Goal: Navigation & Orientation: Go to known website

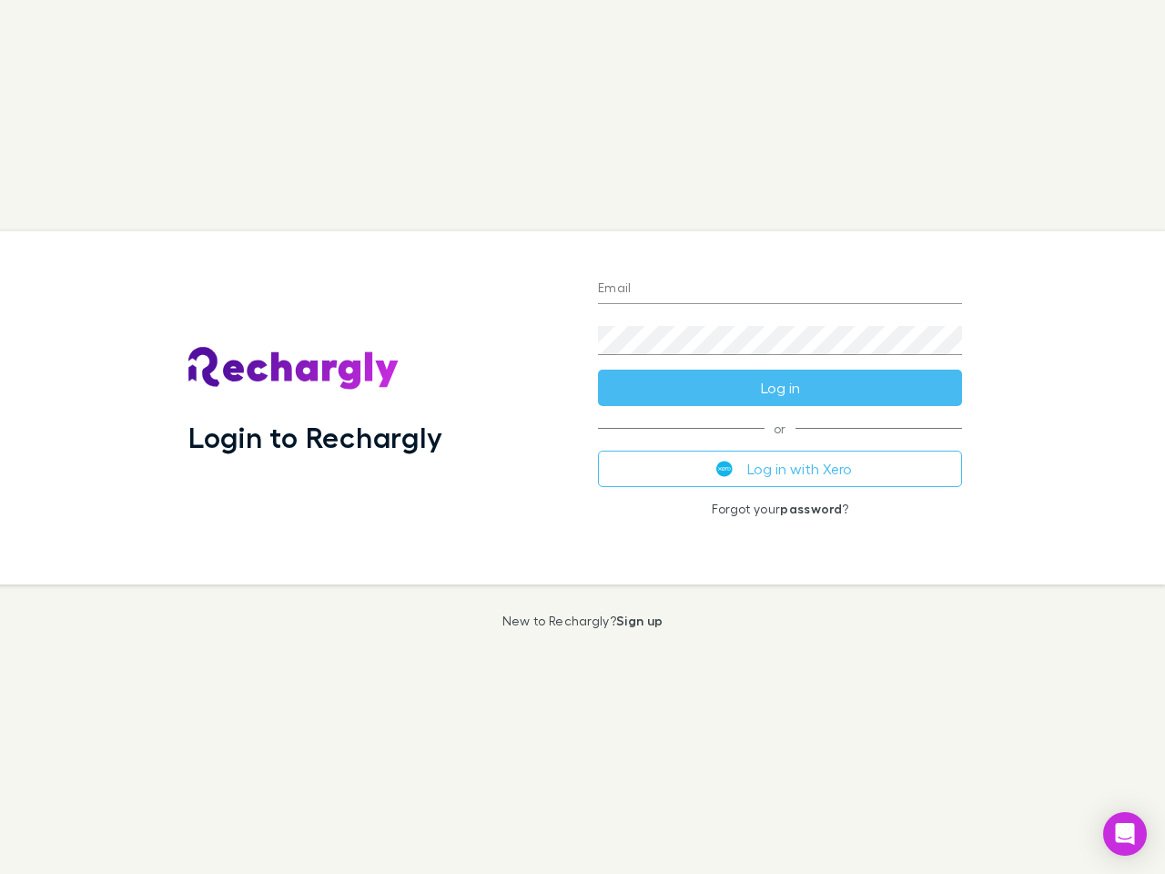
click at [583, 437] on div "Login to Rechargly" at bounding box center [379, 407] width 410 height 353
click at [780, 289] on input "Email" at bounding box center [780, 289] width 364 height 29
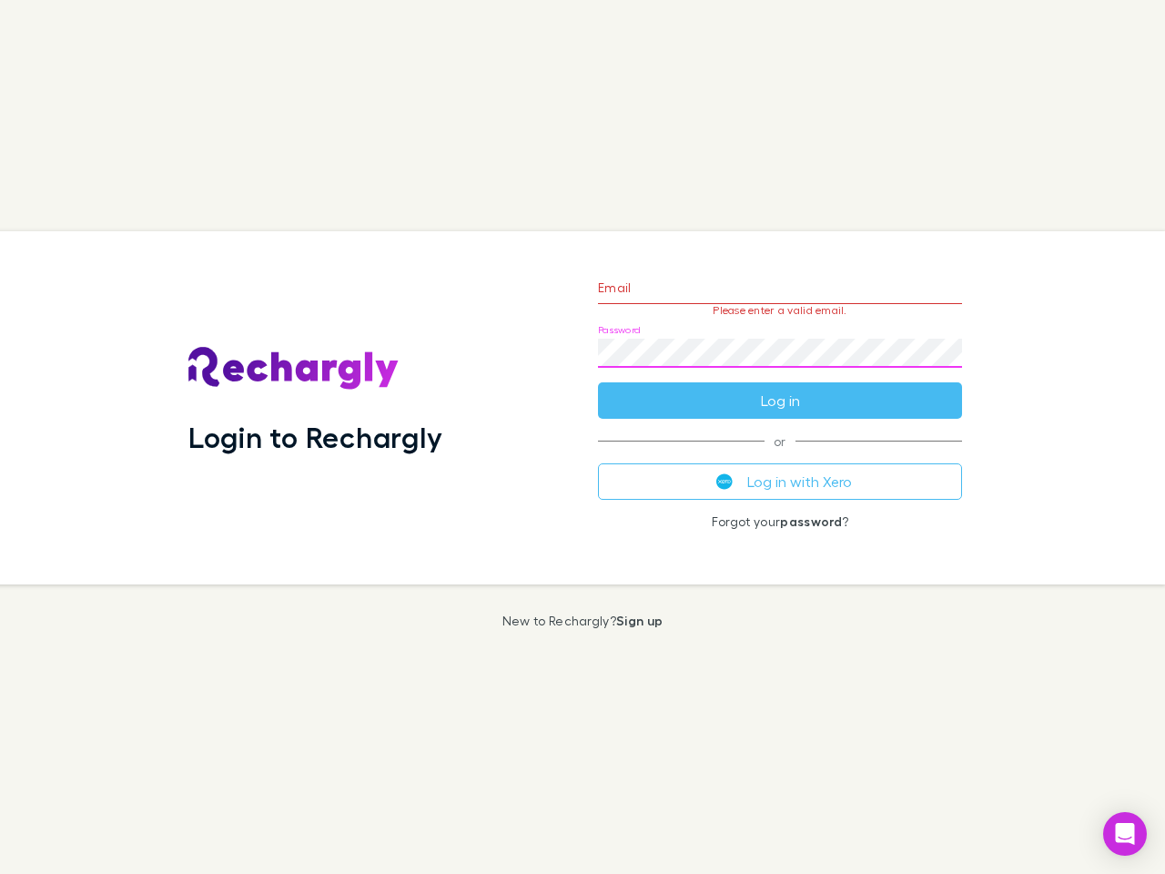
click at [780, 388] on form "Email Please enter a valid email. Password Log in" at bounding box center [780, 339] width 364 height 158
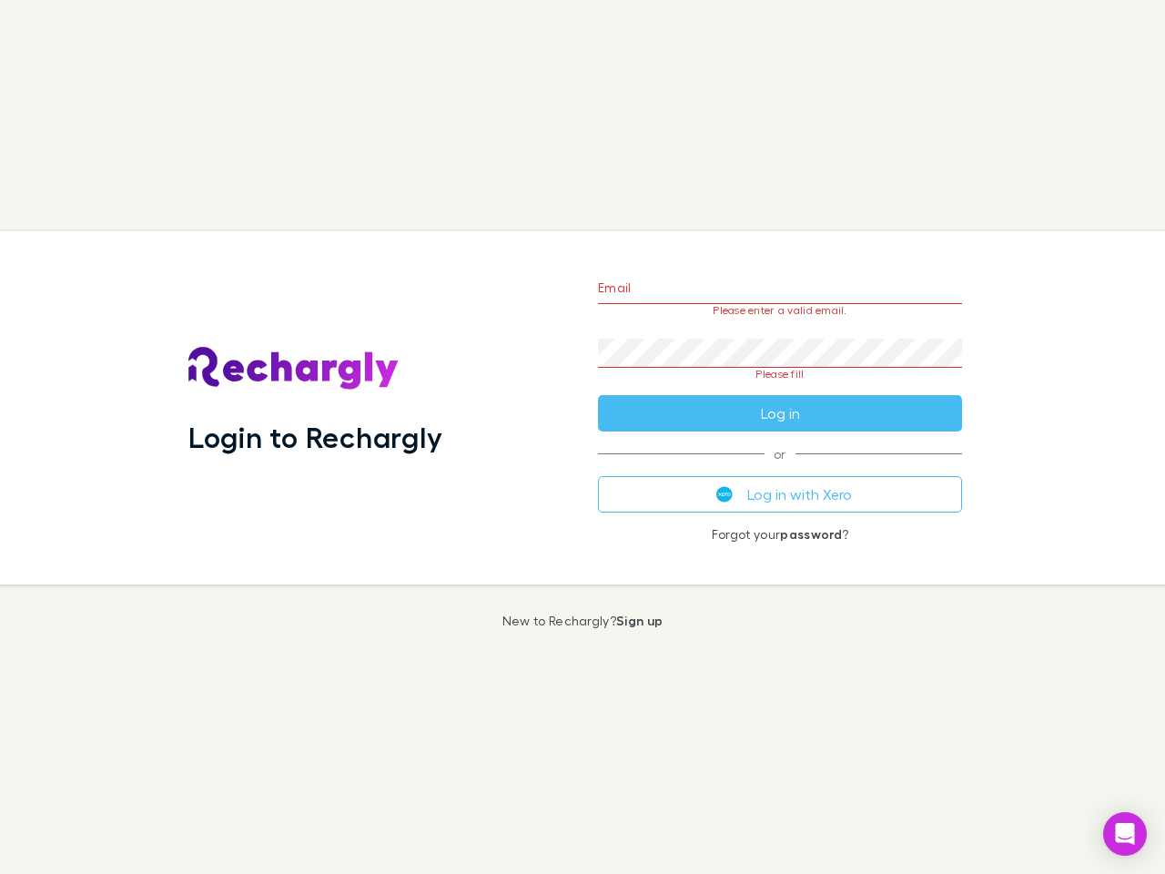
click at [780, 469] on div "Email Please enter a valid email. Password Please fill Log in or Log in with Xe…" at bounding box center [780, 407] width 393 height 353
click at [1125, 834] on icon "Open Intercom Messenger" at bounding box center [1125, 834] width 19 height 22
